Goal: Task Accomplishment & Management: Manage account settings

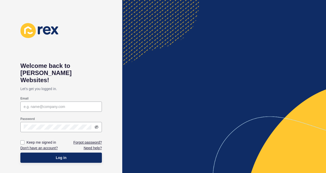
click at [33, 104] on input "Email" at bounding box center [61, 106] width 75 height 5
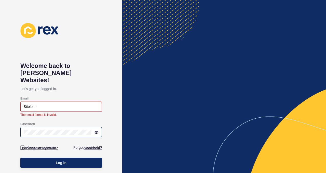
click at [96, 131] on icon at bounding box center [96, 132] width 3 height 3
click at [54, 104] on input "Sitelost" at bounding box center [61, 106] width 75 height 5
type input "S"
type input "[EMAIL_ADDRESS][DOMAIN_NAME]"
click at [113, 76] on div "Welcome back to [PERSON_NAME] Websites! Let's get you logged in. Email [EMAIL_A…" at bounding box center [61, 86] width 122 height 173
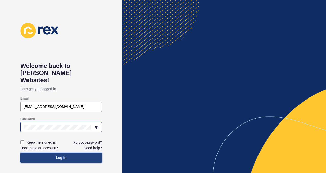
click at [61, 155] on span "Log in" at bounding box center [61, 157] width 11 height 5
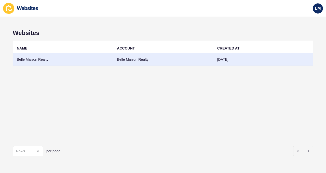
click at [131, 59] on td "Belle Maison Realty" at bounding box center [163, 59] width 100 height 12
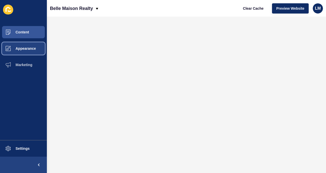
click at [23, 49] on span "Appearance" at bounding box center [17, 48] width 37 height 4
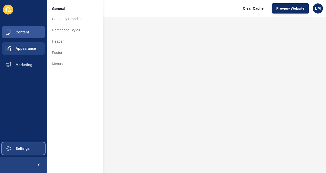
click at [22, 149] on span "Settings" at bounding box center [14, 148] width 30 height 4
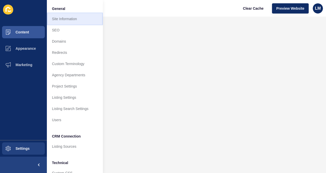
click at [71, 20] on link "Site Information" at bounding box center [75, 18] width 56 height 11
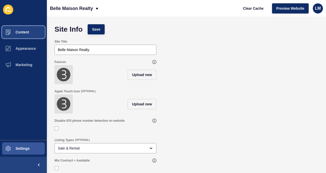
click at [23, 34] on span "Content" at bounding box center [14, 32] width 30 height 4
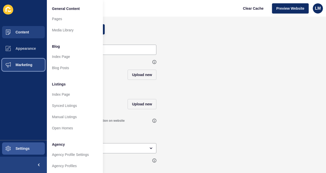
click at [25, 65] on span "Marketing" at bounding box center [15, 65] width 33 height 4
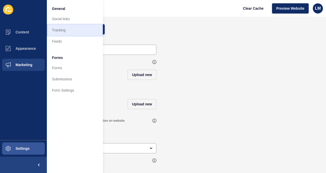
click at [58, 32] on link "Tracking" at bounding box center [75, 29] width 56 height 11
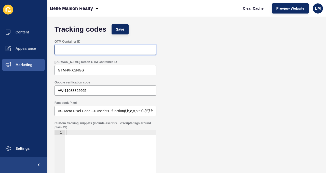
click at [67, 49] on input "GTM Container ID" at bounding box center [105, 49] width 95 height 5
paste input "[URL][DOMAIN_NAME]"
type input "h"
click at [63, 49] on input "GTM Container ID" at bounding box center [105, 49] width 95 height 5
paste input "AW-11088862665"
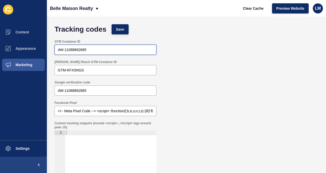
type input "AW-11088862665"
click at [241, 83] on div "Google verification code AW-11088862665" at bounding box center [186, 88] width 269 height 20
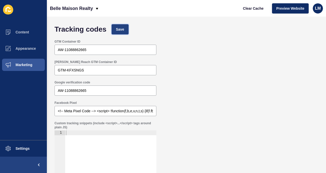
click at [118, 29] on span "Save" at bounding box center [120, 29] width 8 height 5
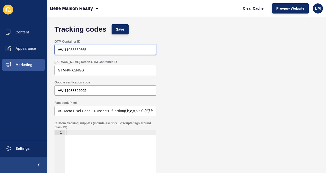
drag, startPoint x: 92, startPoint y: 49, endPoint x: 53, endPoint y: 49, distance: 39.5
click at [53, 49] on div "GTM Container ID AW-11088862665" at bounding box center [186, 47] width 269 height 20
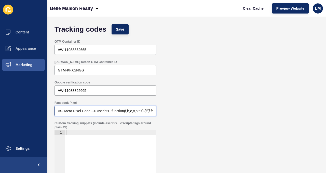
click at [130, 113] on input "<!-- Meta Pixel Code --> <script> !function(f,b,e,v,n,t,s) {if(f.fbq)return;n=f…" at bounding box center [105, 110] width 95 height 5
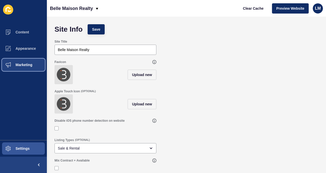
click at [24, 64] on span "Marketing" at bounding box center [15, 65] width 33 height 4
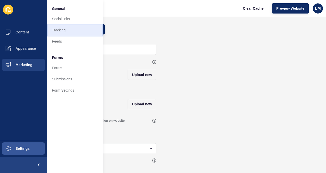
click at [67, 30] on link "Tracking" at bounding box center [75, 29] width 56 height 11
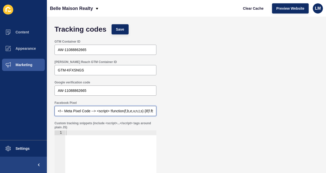
drag, startPoint x: 56, startPoint y: 110, endPoint x: 170, endPoint y: 123, distance: 114.9
click at [170, 123] on form "Tracking codes Save GTM Container ID AW-11088862665 [PERSON_NAME] Reach GTM Con…" at bounding box center [186, 85] width 269 height 126
click at [71, 109] on input "Facebook Pixel" at bounding box center [105, 110] width 95 height 5
paste input "621353001288787"
type input "621353001288787"
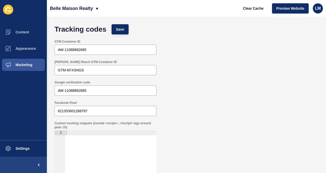
click at [220, 113] on div "Facebook Pixel 621353001288787" at bounding box center [186, 108] width 269 height 20
click at [123, 29] on span "Save" at bounding box center [120, 29] width 8 height 5
click at [25, 32] on span "Content" at bounding box center [14, 32] width 30 height 4
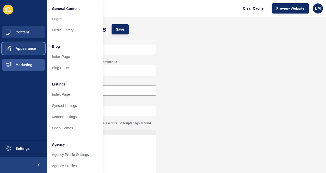
click at [23, 48] on span "Appearance" at bounding box center [17, 48] width 37 height 4
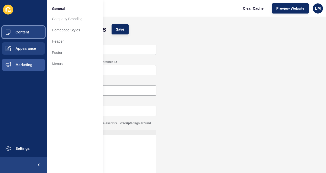
click at [25, 31] on span "Content" at bounding box center [14, 32] width 30 height 4
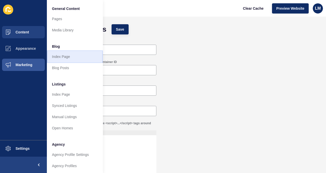
click at [65, 58] on link "Index Page" at bounding box center [75, 56] width 56 height 11
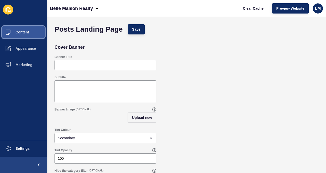
click at [25, 33] on span "Content" at bounding box center [14, 32] width 30 height 4
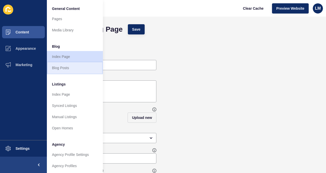
click at [62, 68] on link "Blog Posts" at bounding box center [75, 67] width 56 height 11
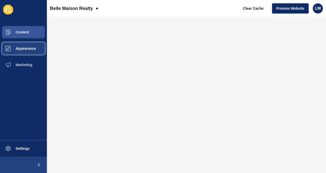
click at [22, 46] on span "Appearance" at bounding box center [17, 48] width 37 height 4
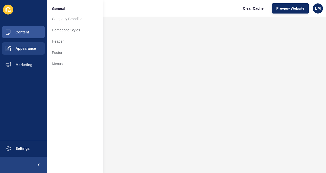
click at [152, 16] on div "Belle Maison Realty Clear Cache Preview Website LM" at bounding box center [186, 8] width 279 height 17
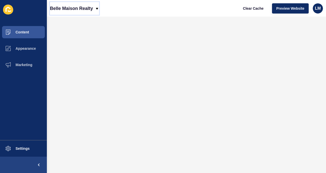
click at [96, 7] on icon at bounding box center [97, 9] width 4 height 4
click at [69, 23] on div "Back to website list" at bounding box center [72, 23] width 36 height 9
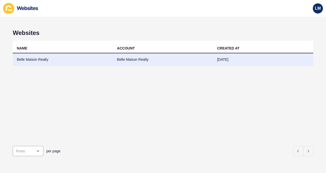
click at [39, 61] on td "Belle Maison Realty" at bounding box center [63, 59] width 100 height 12
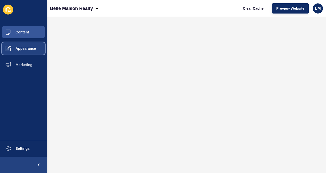
click at [21, 49] on span "Appearance" at bounding box center [17, 48] width 37 height 4
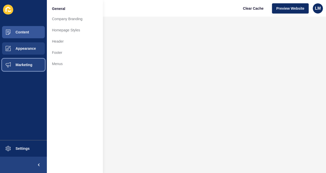
click at [17, 67] on button "Marketing" at bounding box center [23, 65] width 47 height 16
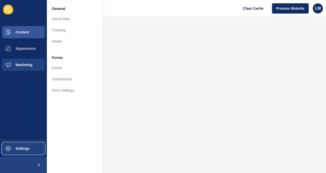
click at [12, 149] on span "Settings" at bounding box center [14, 148] width 30 height 4
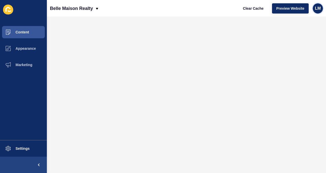
click at [317, 11] on div "LM" at bounding box center [318, 8] width 10 height 10
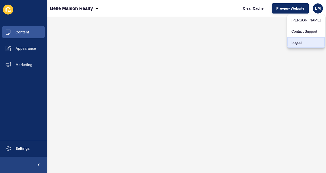
click at [302, 43] on link "Logout" at bounding box center [305, 42] width 37 height 11
